Goal: Check status: Check status

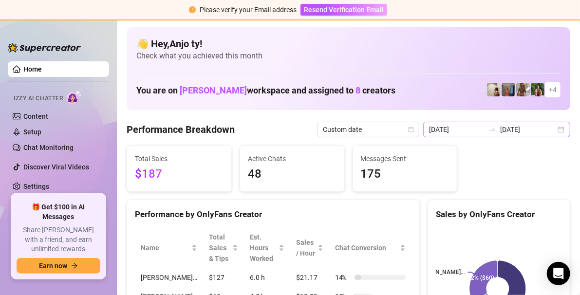
click at [553, 130] on div "[DATE] [DATE]" at bounding box center [496, 130] width 147 height 16
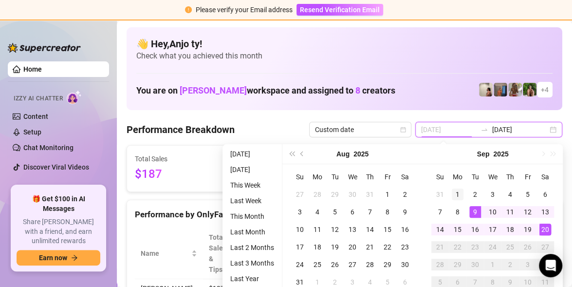
type input "[DATE]"
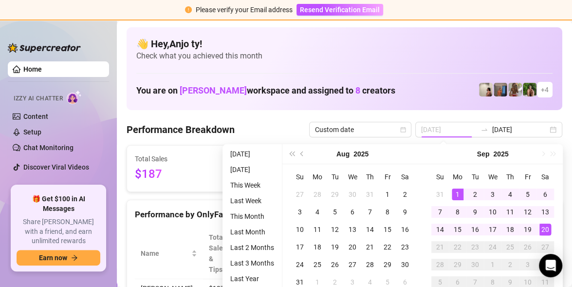
click at [456, 187] on td "1" at bounding box center [458, 195] width 18 height 18
type input "[DATE]"
click at [545, 230] on div "20" at bounding box center [546, 230] width 12 height 12
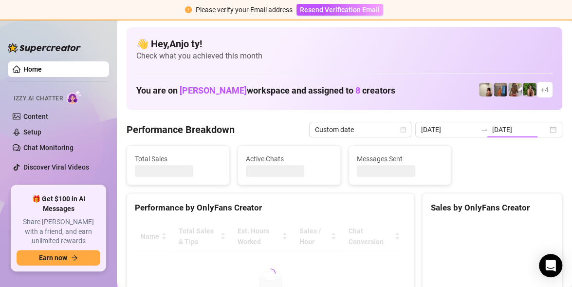
type input "[DATE]"
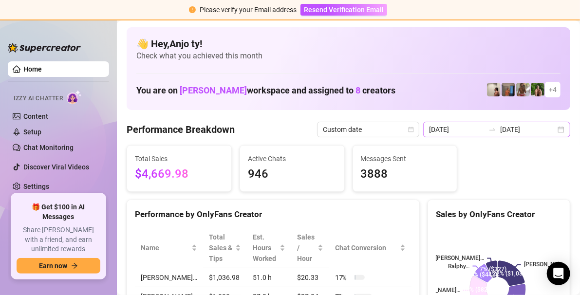
click at [558, 128] on div "[DATE] [DATE]" at bounding box center [496, 130] width 147 height 16
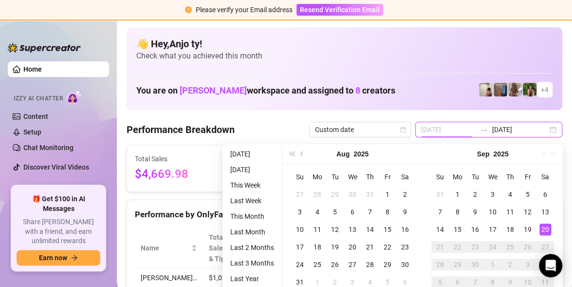
type input "[DATE]"
click at [545, 229] on div "20" at bounding box center [546, 230] width 12 height 12
click at [545, 229] on rect at bounding box center [493, 289] width 124 height 122
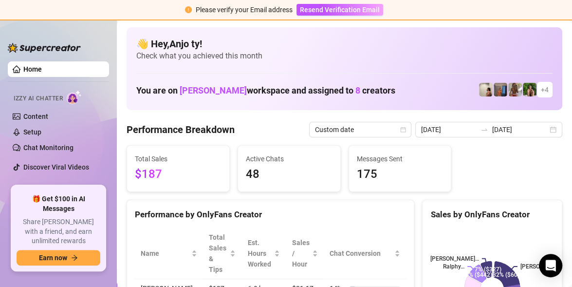
type input "[DATE]"
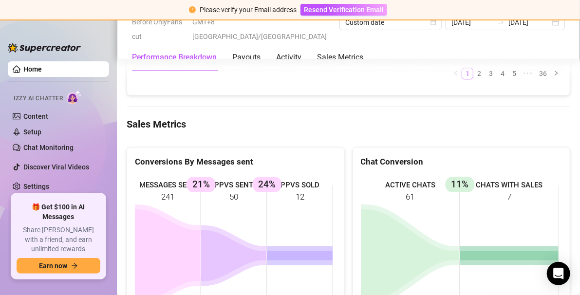
scroll to position [1413, 0]
